Goal: Use online tool/utility: Use online tool/utility

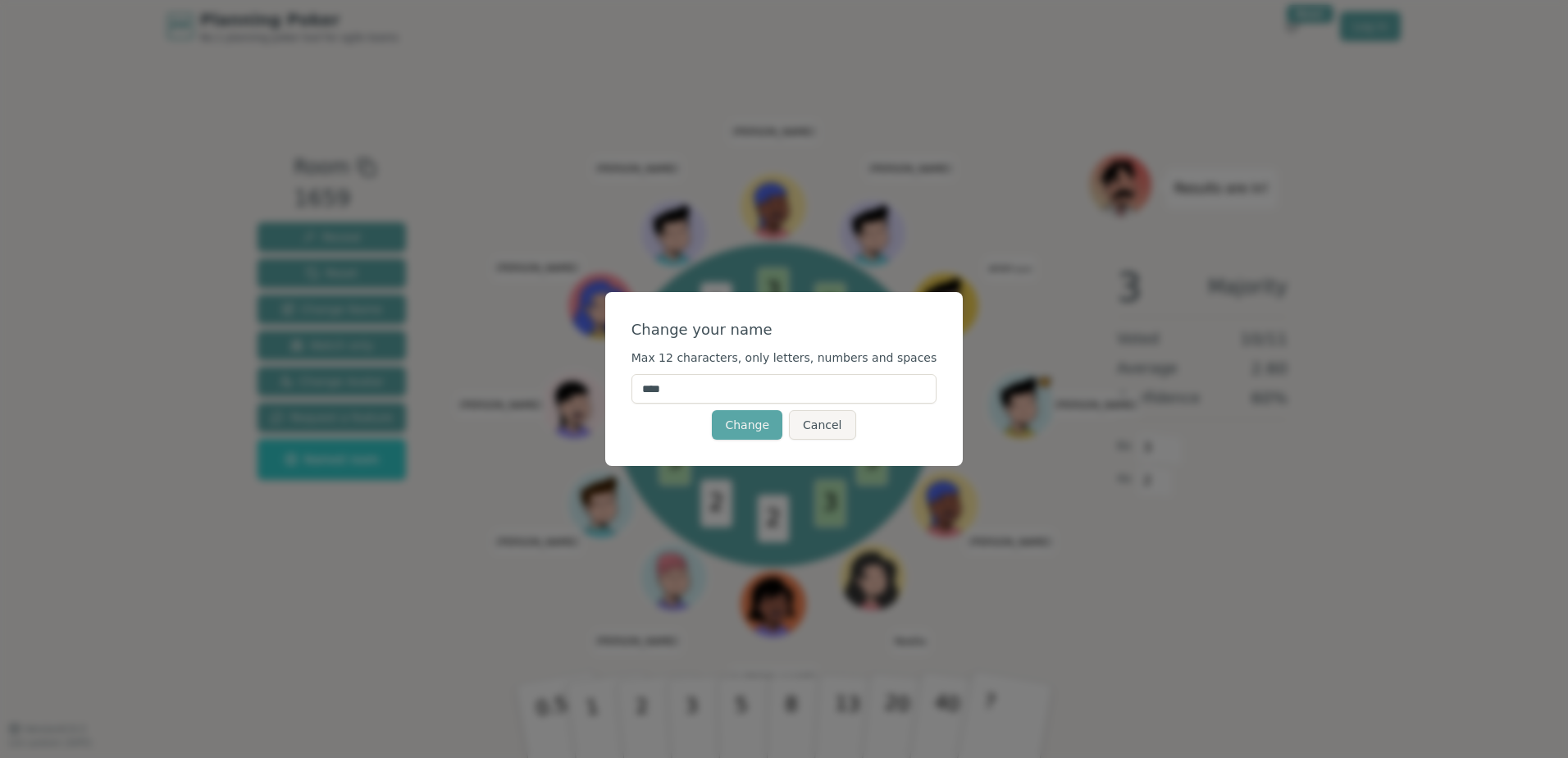
drag, startPoint x: 640, startPoint y: 395, endPoint x: 575, endPoint y: 392, distance: 65.1
click at [575, 392] on div "Change your name Max 12 characters, only letters, numbers and spaces **** Chang…" at bounding box center [784, 379] width 1568 height 758
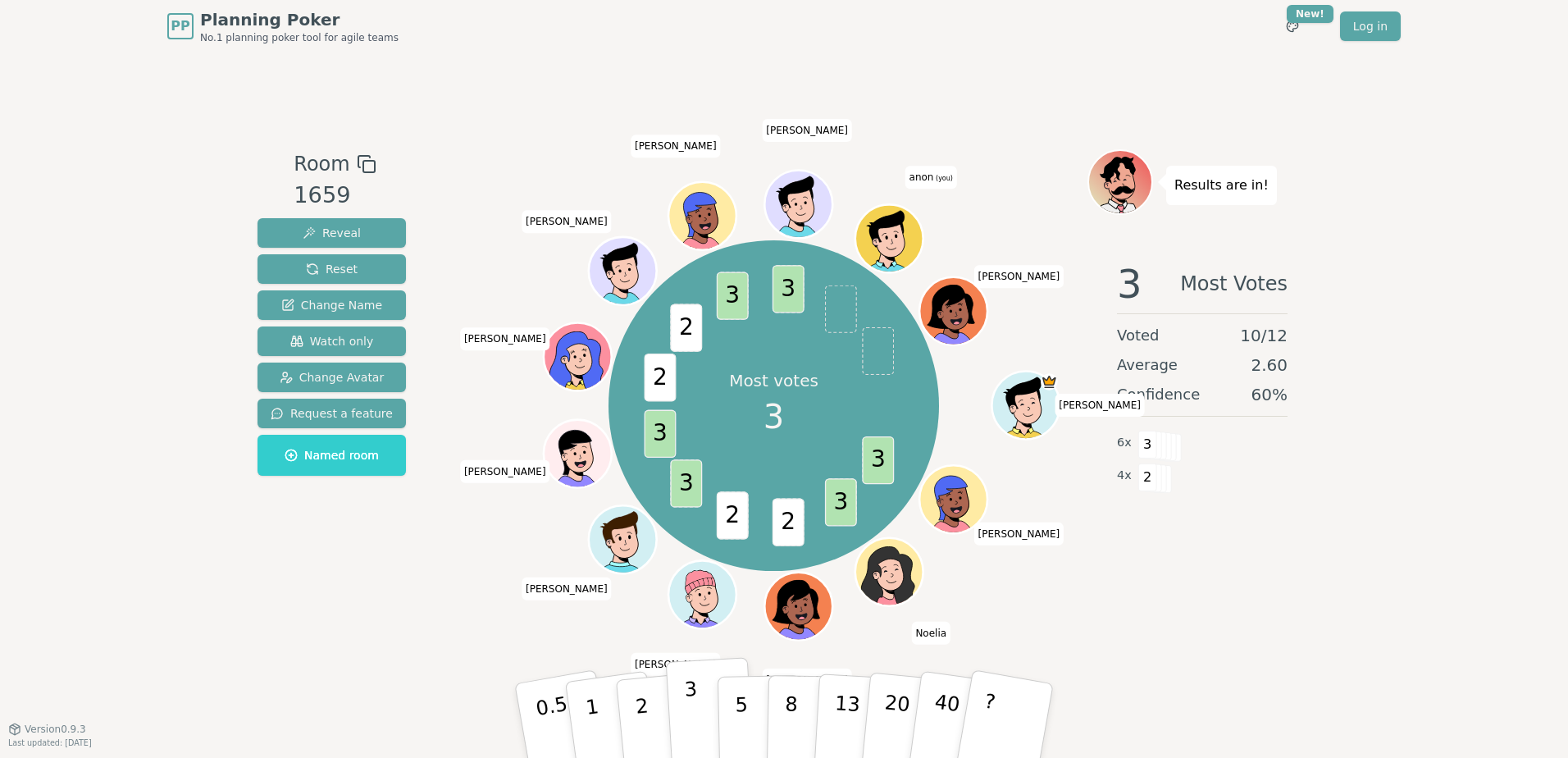
click at [694, 723] on p "3" at bounding box center [694, 722] width 18 height 90
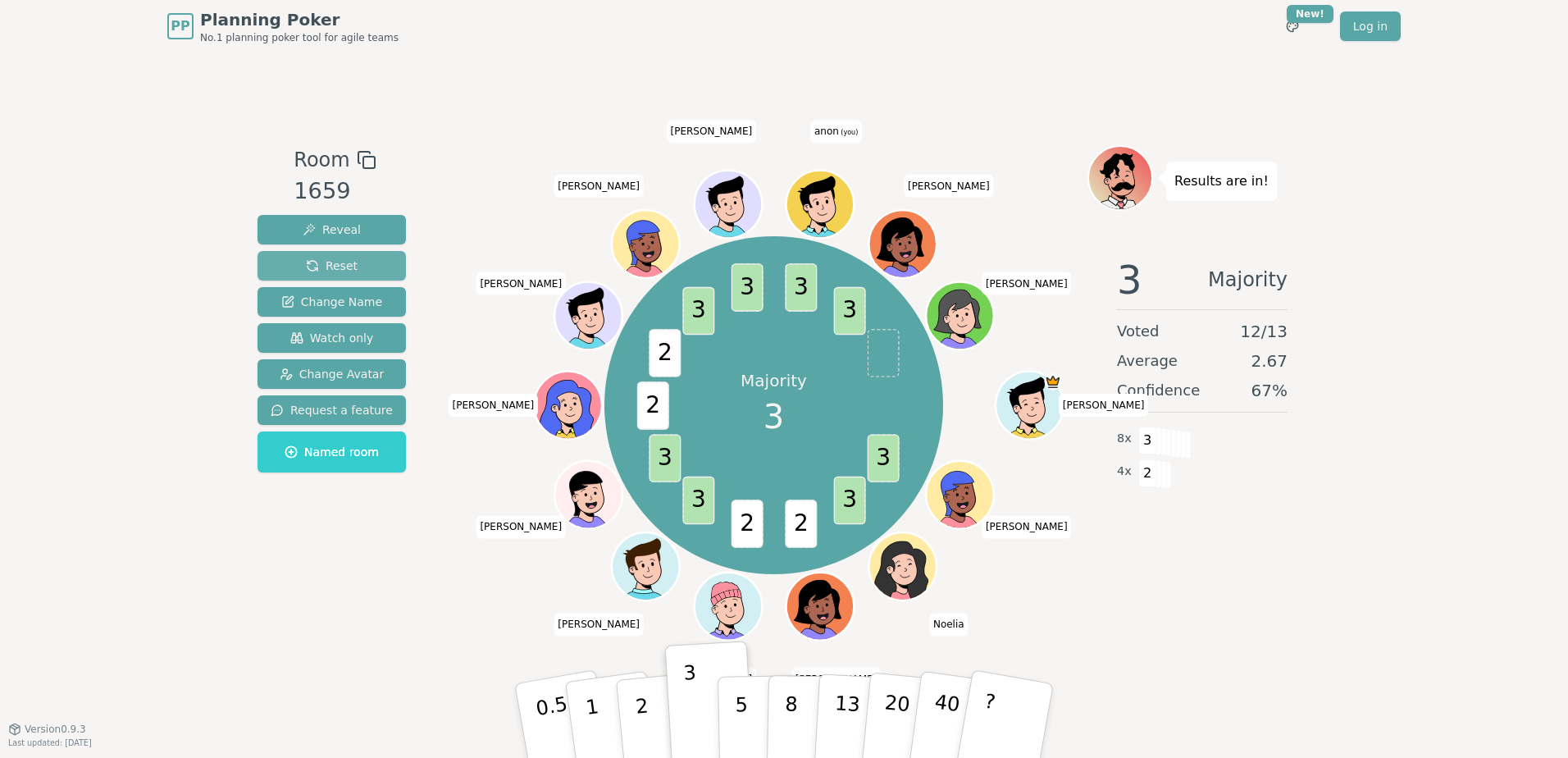
click at [326, 265] on span "Reset" at bounding box center [331, 266] width 52 height 16
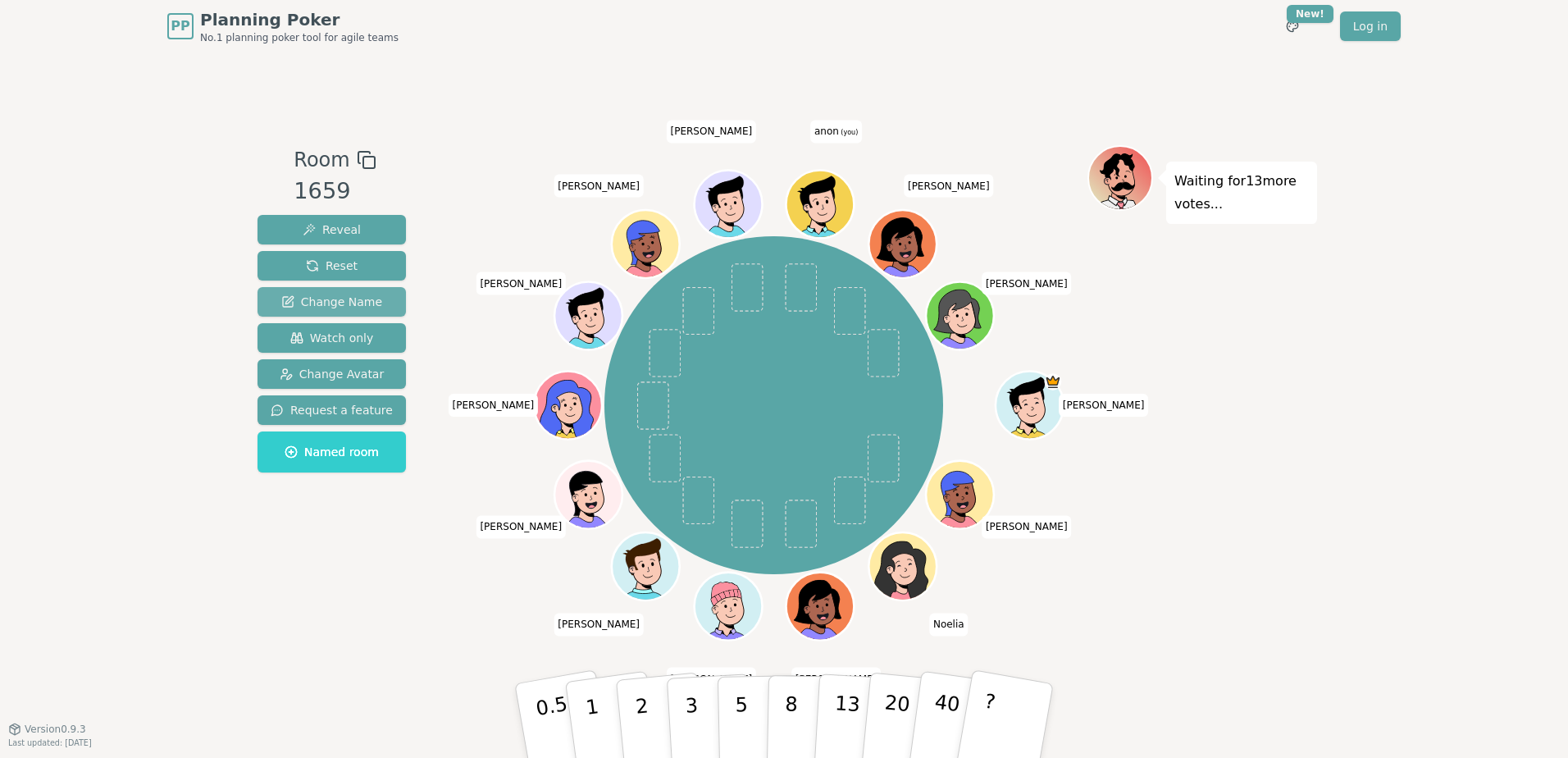
click at [339, 303] on span "Change Name" at bounding box center [332, 302] width 101 height 16
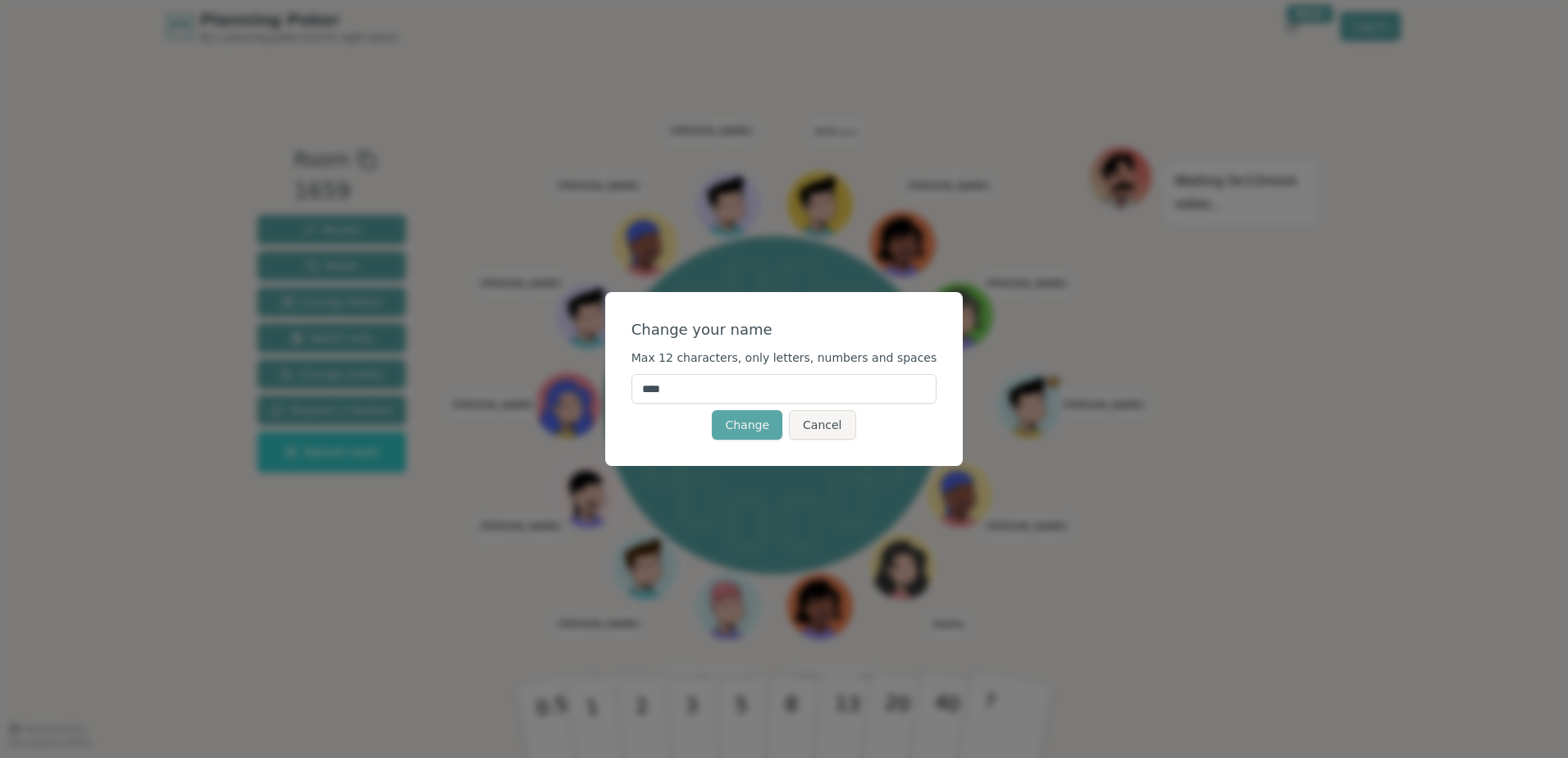
drag, startPoint x: 698, startPoint y: 393, endPoint x: 638, endPoint y: 390, distance: 60.1
click at [638, 390] on div "Change your name Max 12 characters, only letters, numbers and spaces **** Chang…" at bounding box center [784, 379] width 358 height 174
type input "******"
click at [767, 420] on button "Change" at bounding box center [747, 425] width 71 height 30
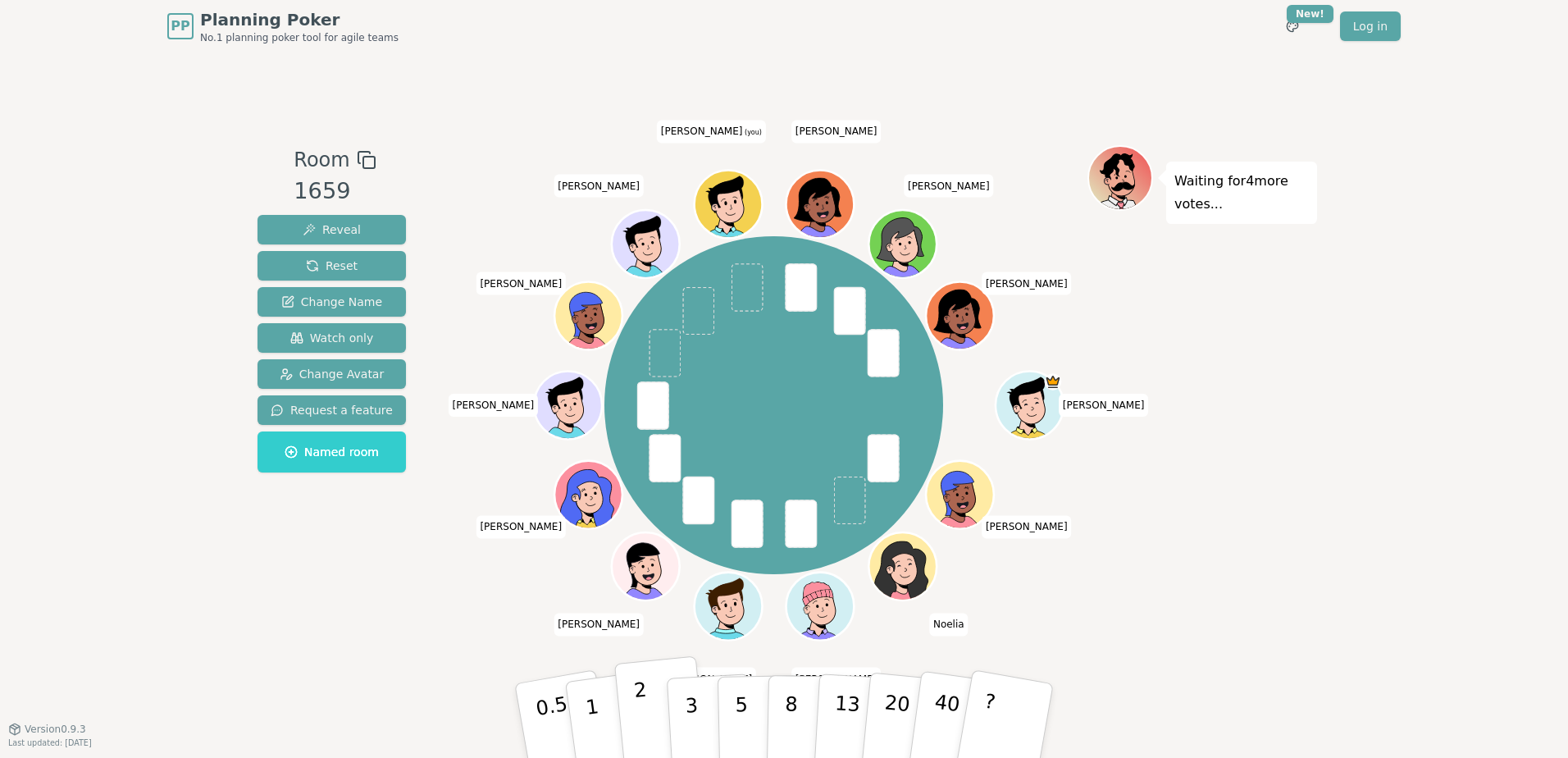
click at [650, 717] on button "2" at bounding box center [660, 722] width 93 height 130
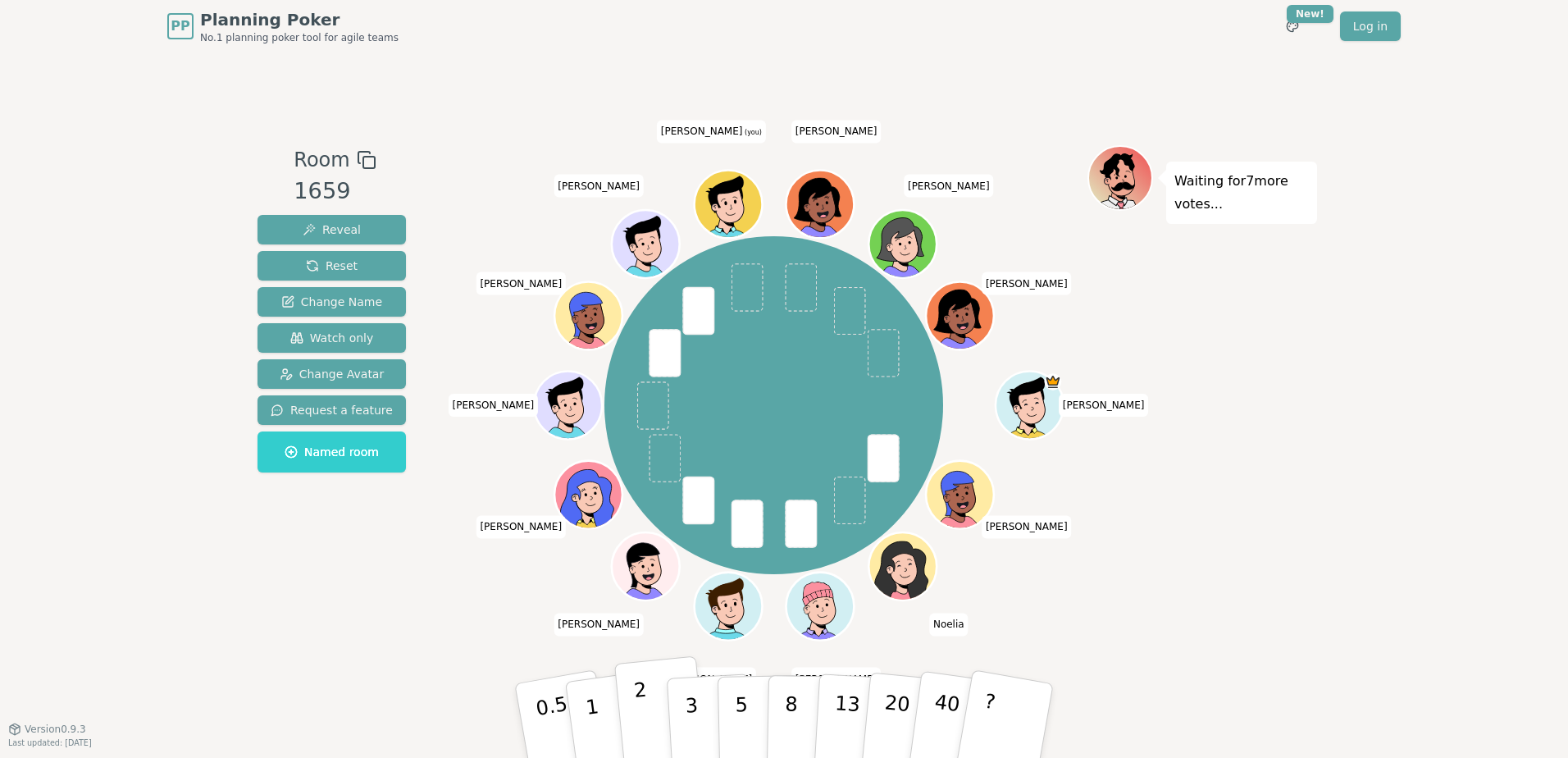
click at [647, 718] on p "2" at bounding box center [644, 723] width 22 height 90
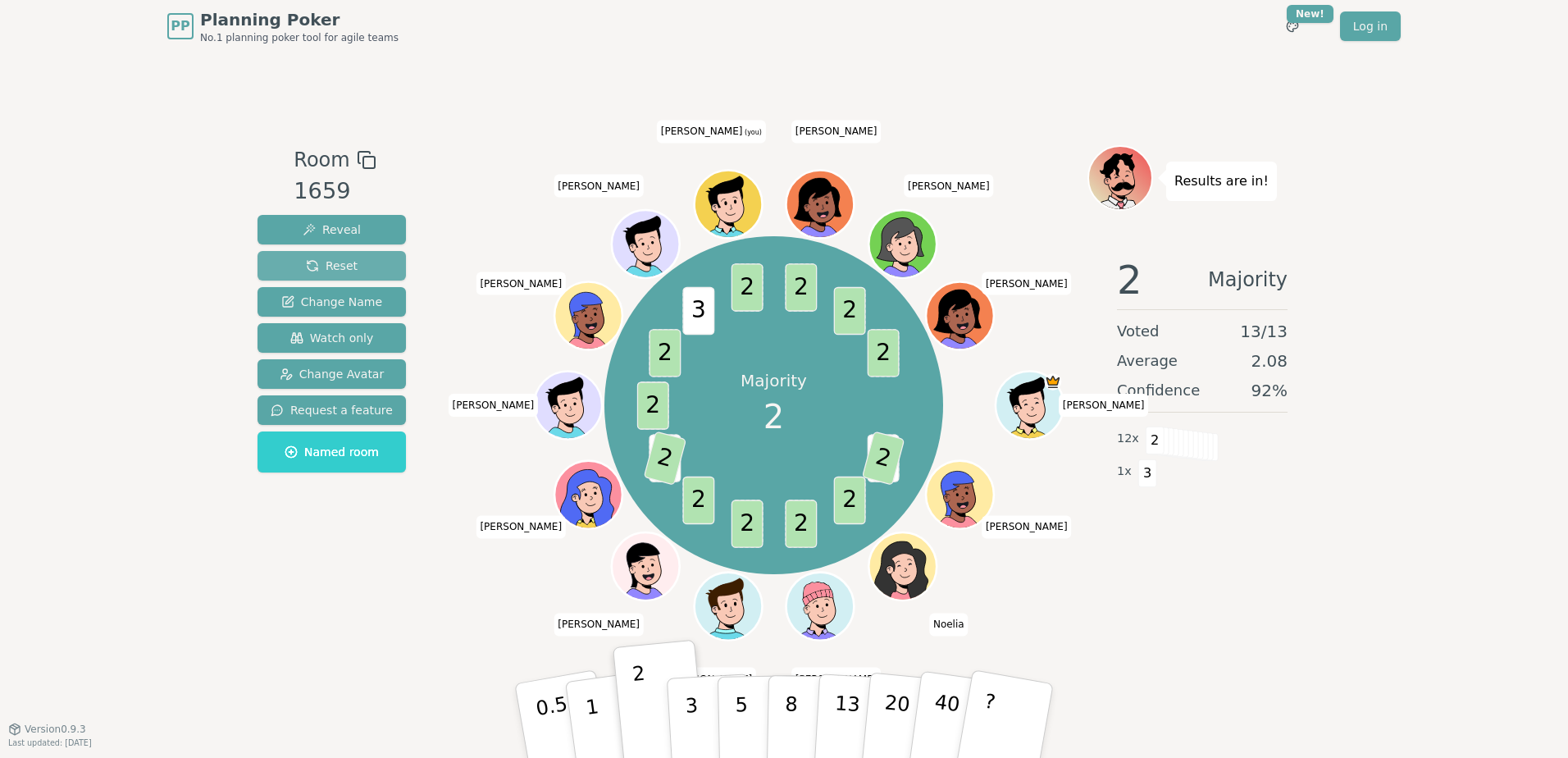
click at [332, 261] on span "Reset" at bounding box center [331, 266] width 52 height 16
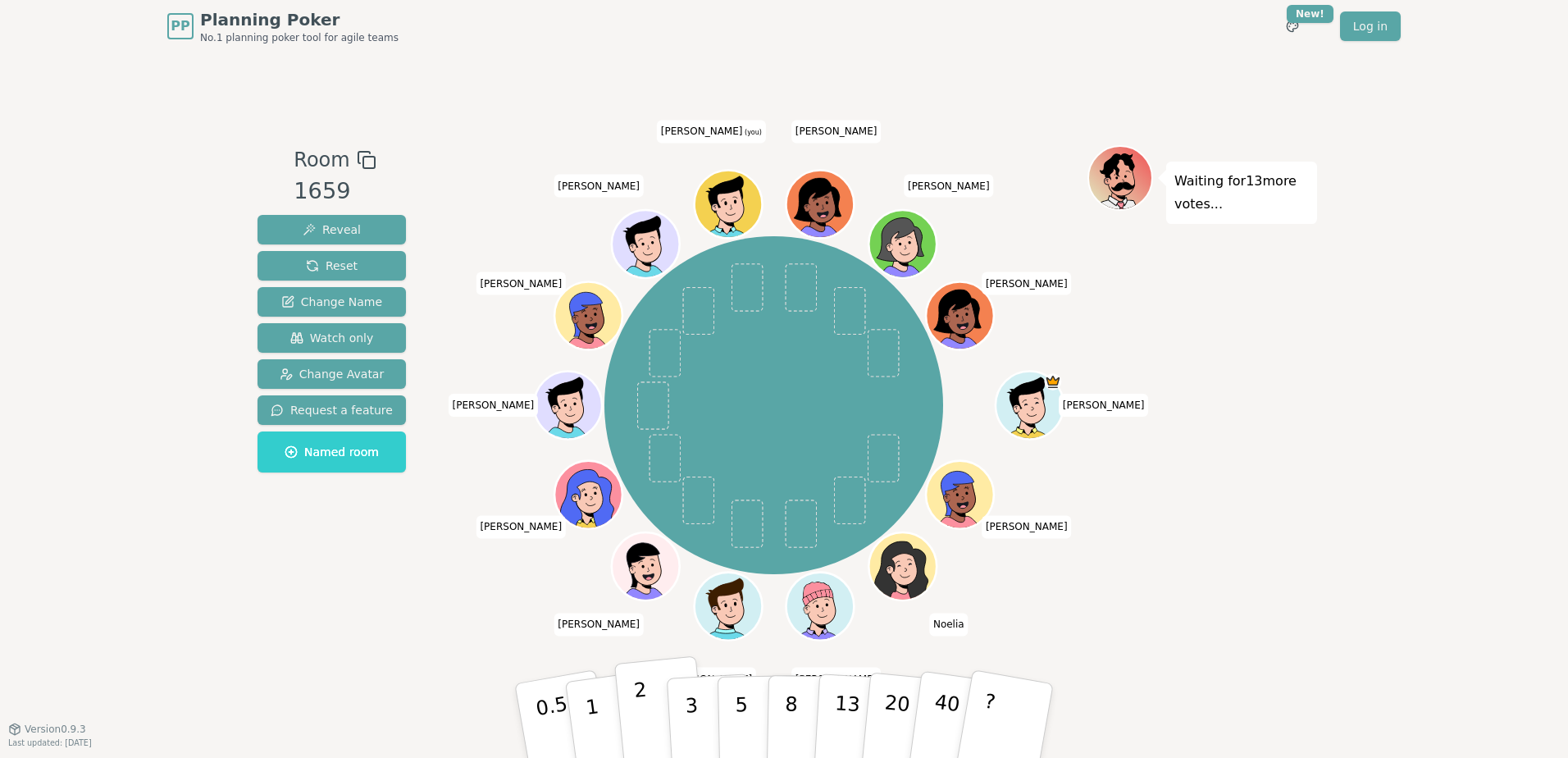
click at [634, 711] on button "2" at bounding box center [660, 722] width 93 height 130
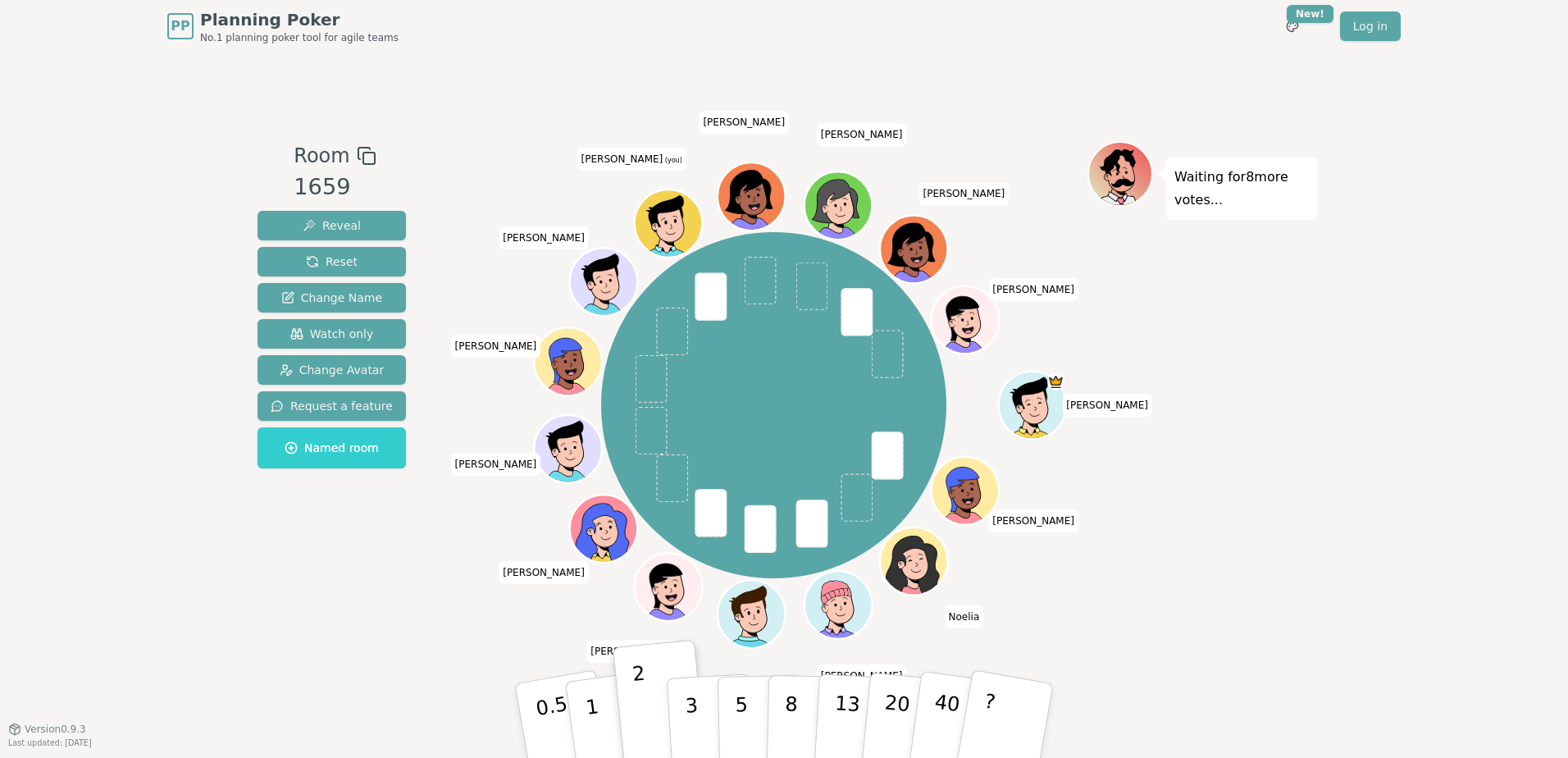
click at [104, 342] on div "PP Planning Poker No.1 planning poker tool for agile teams Toggle theme New! Lo…" at bounding box center [784, 379] width 1568 height 758
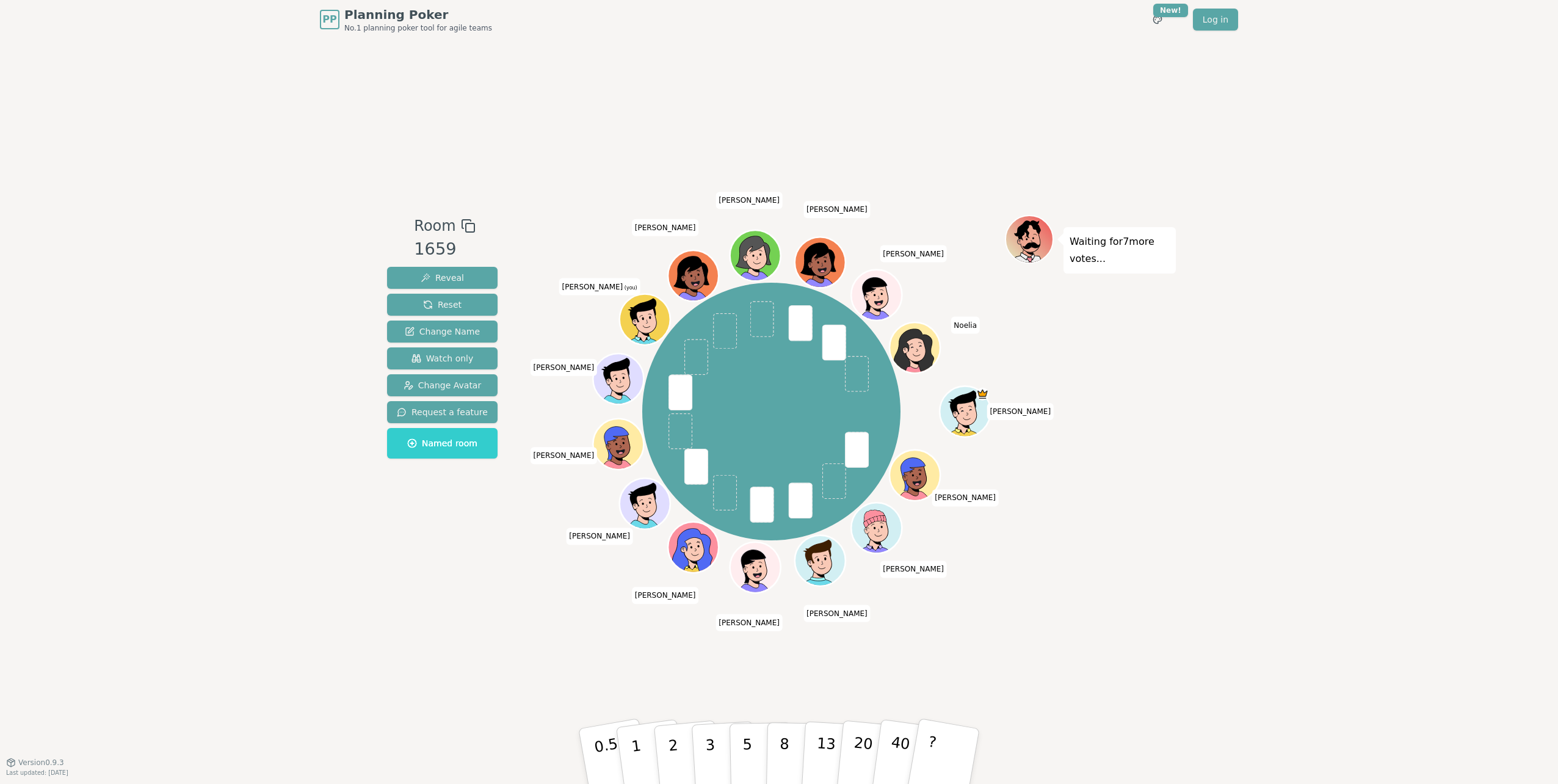
drag, startPoint x: 674, startPoint y: 745, endPoint x: 835, endPoint y: 467, distance: 321.3
click at [674, 563] on p "2" at bounding box center [676, 769] width 16 height 67
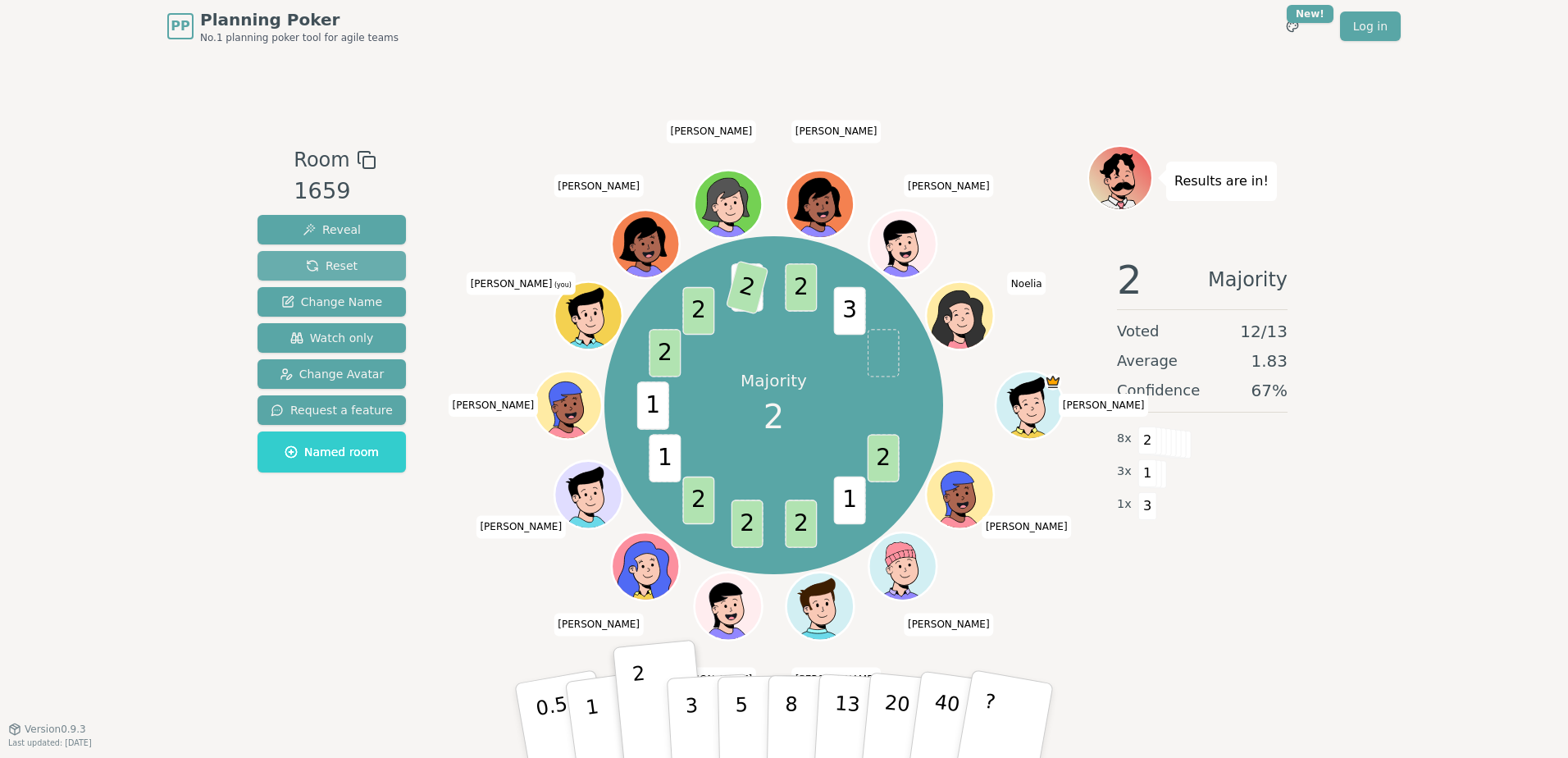
click at [378, 269] on button "Reset" at bounding box center [332, 266] width 148 height 30
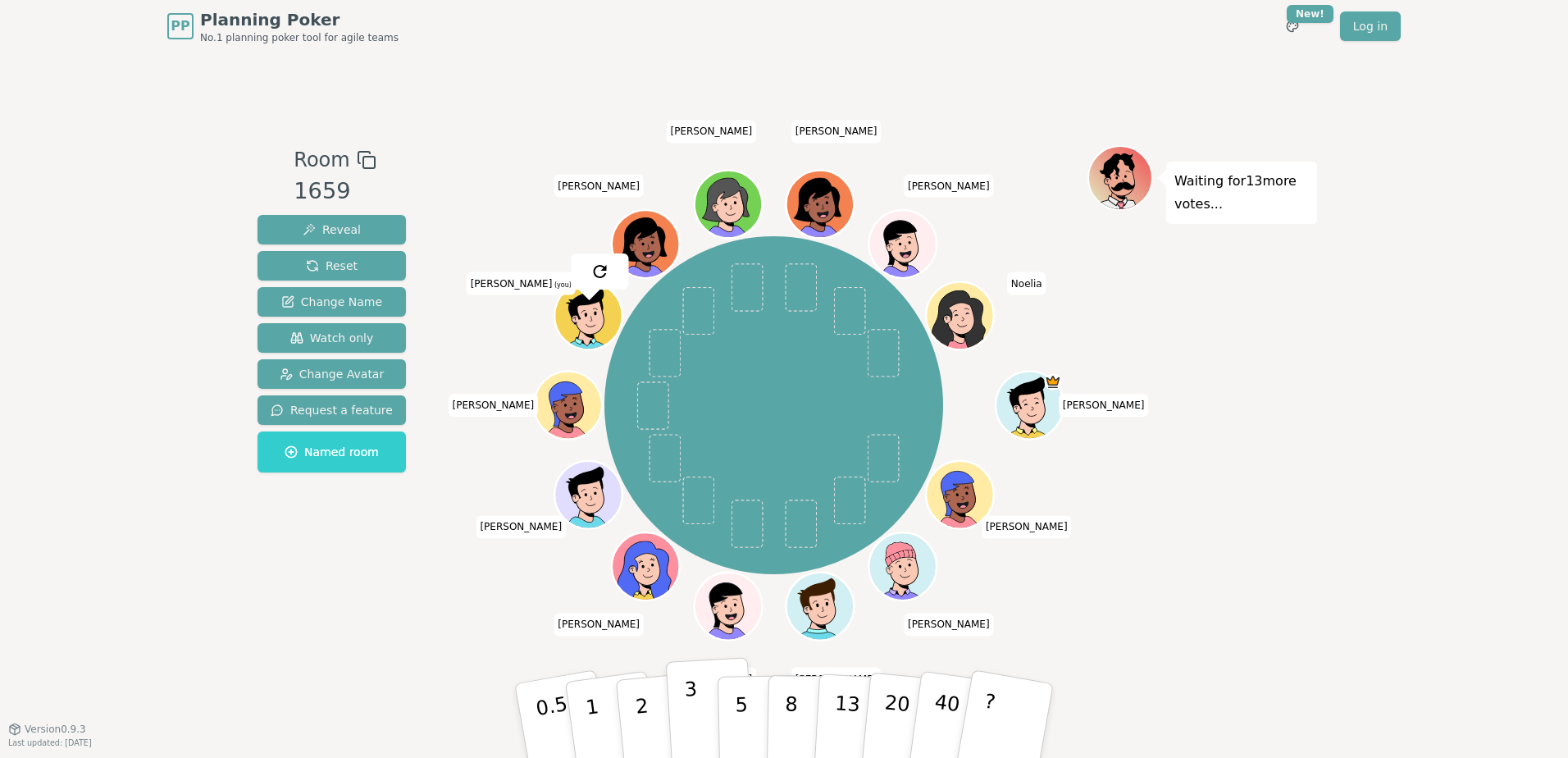
click at [686, 725] on p "3" at bounding box center [694, 722] width 18 height 90
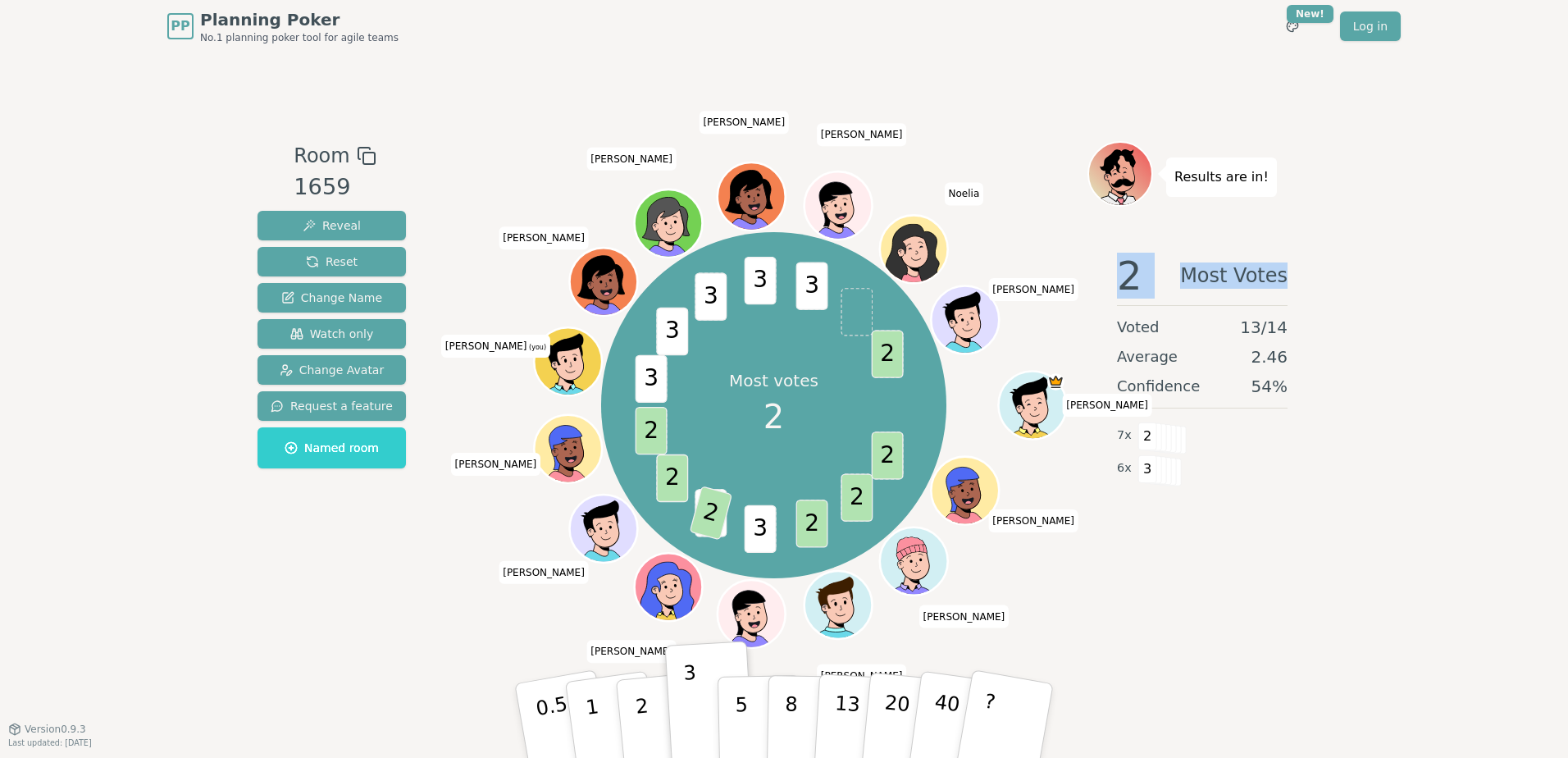
drag, startPoint x: 1125, startPoint y: 276, endPoint x: 1287, endPoint y: 268, distance: 162.2
click at [1287, 268] on div "2 Most Votes" at bounding box center [1203, 276] width 171 height 40
